Goal: Information Seeking & Learning: Check status

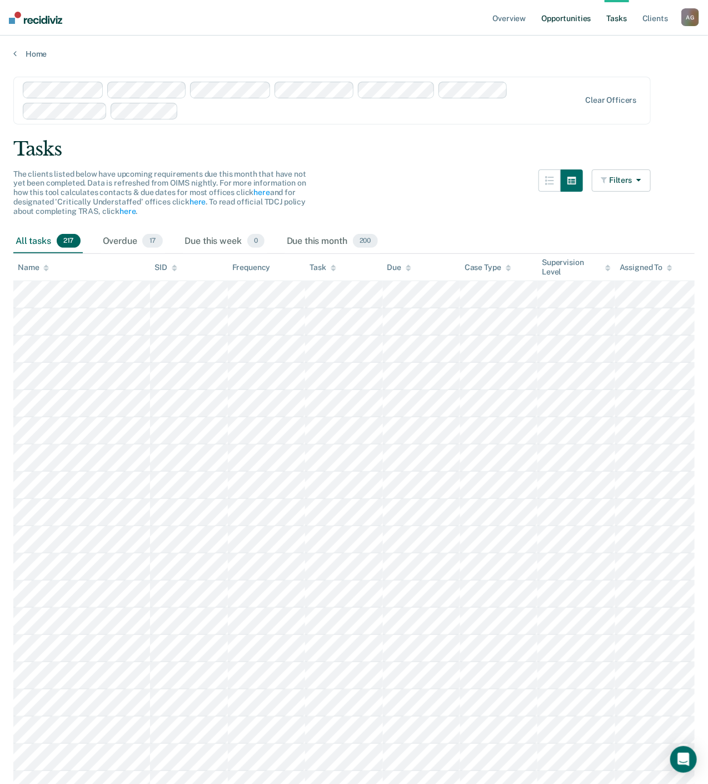
click at [552, 12] on link "Opportunities" at bounding box center [566, 18] width 54 height 36
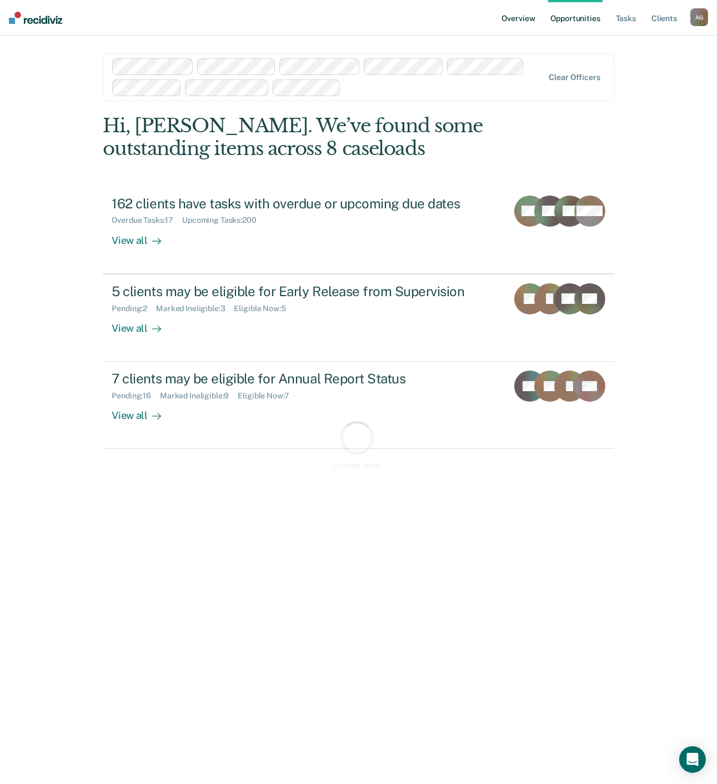
click at [506, 20] on link "Overview" at bounding box center [519, 18] width 38 height 36
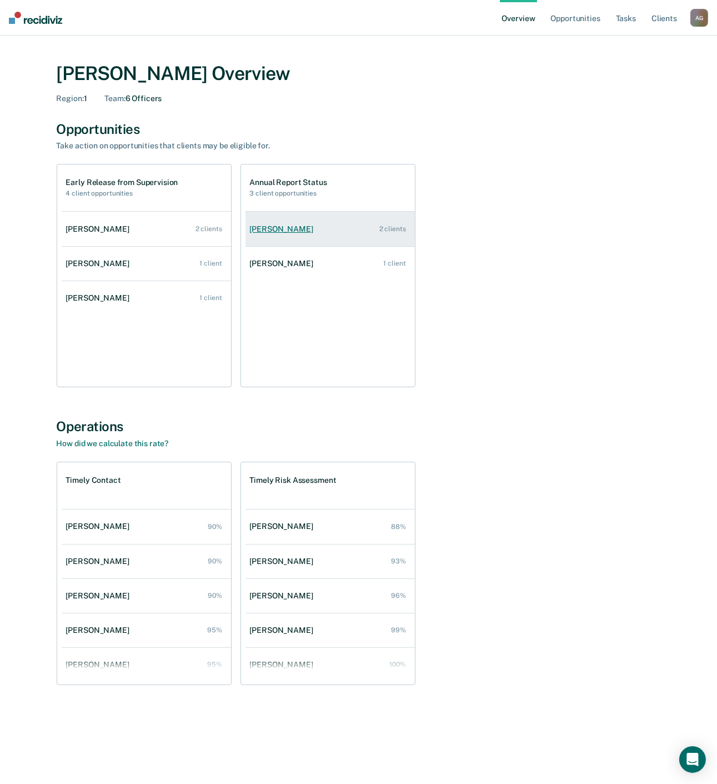
click at [274, 231] on div "[PERSON_NAME]" at bounding box center [284, 228] width 68 height 9
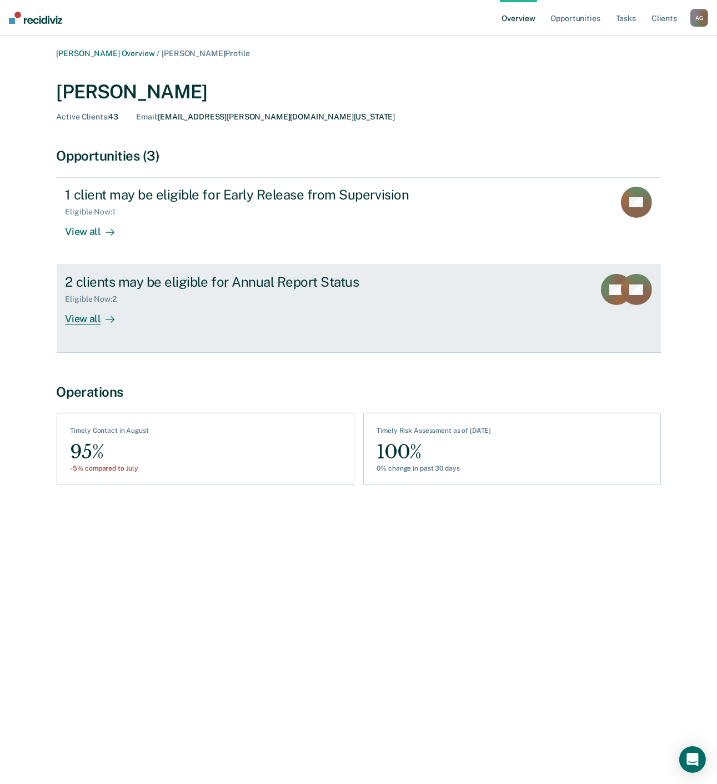
click at [126, 284] on div "2 clients may be eligible for Annual Report Status" at bounding box center [261, 282] width 390 height 16
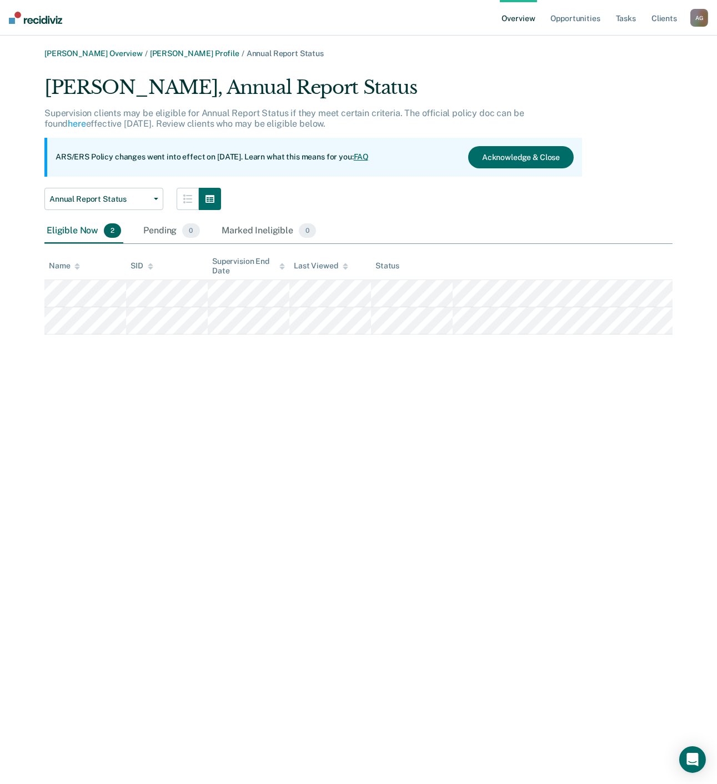
click at [97, 427] on div "[PERSON_NAME] Overview / [PERSON_NAME] Profile / Annual Report Status [PERSON_N…" at bounding box center [358, 399] width 691 height 700
click at [127, 463] on div "[PERSON_NAME] Overview / [PERSON_NAME] Profile / Annual Report Status [PERSON_N…" at bounding box center [358, 399] width 691 height 700
click at [343, 493] on div "[PERSON_NAME] Overview / [PERSON_NAME] Profile / Annual Report Status [PERSON_N…" at bounding box center [358, 399] width 691 height 700
click at [502, 353] on div "[PERSON_NAME] Overview / [PERSON_NAME] Profile / Annual Report Status [PERSON_N…" at bounding box center [358, 399] width 691 height 700
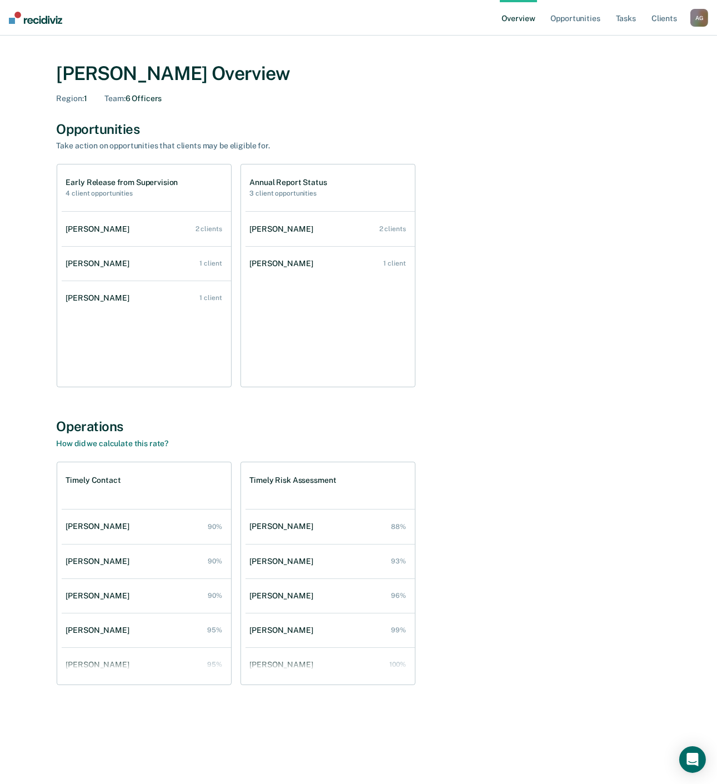
click at [512, 321] on div "Early Release from Supervision 4 client opportunities [PERSON_NAME] 2 clients […" at bounding box center [359, 275] width 605 height 223
click at [127, 307] on link "[PERSON_NAME] 1 client" at bounding box center [146, 298] width 169 height 32
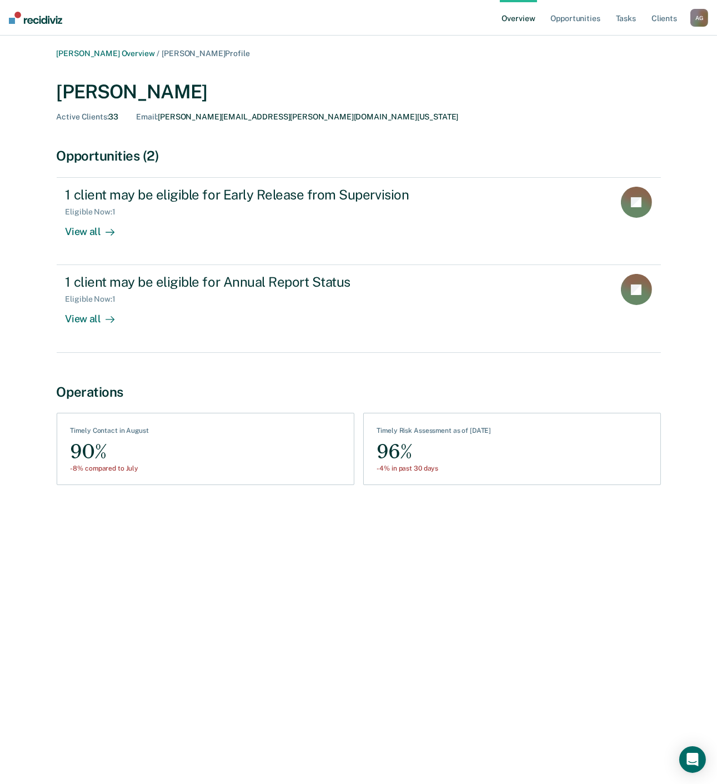
click at [21, 318] on div "[PERSON_NAME] Overview / [PERSON_NAME] Profile [PERSON_NAME] Active Clients : 3…" at bounding box center [358, 399] width 691 height 700
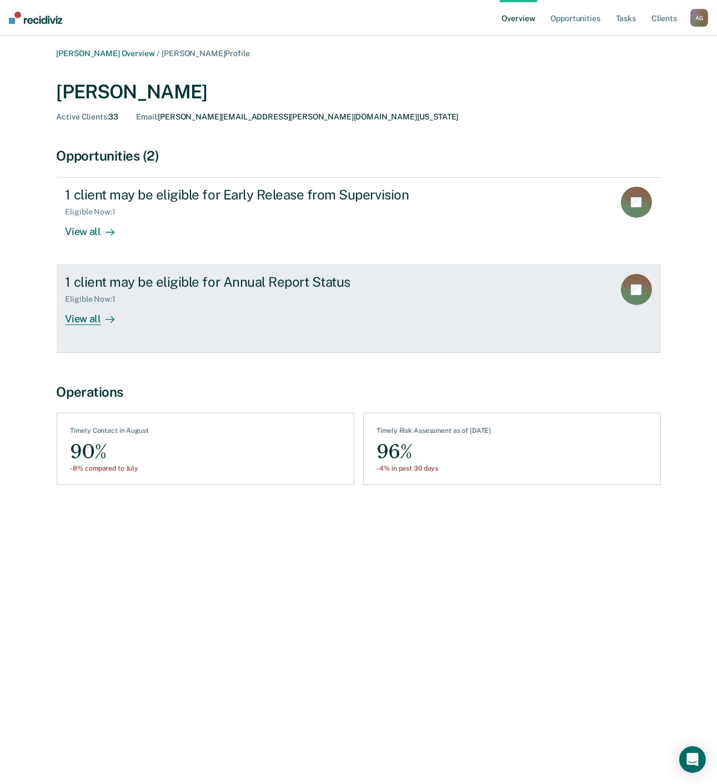
click at [87, 323] on div "View all" at bounding box center [97, 315] width 62 height 22
